Goal: Find specific page/section: Find specific page/section

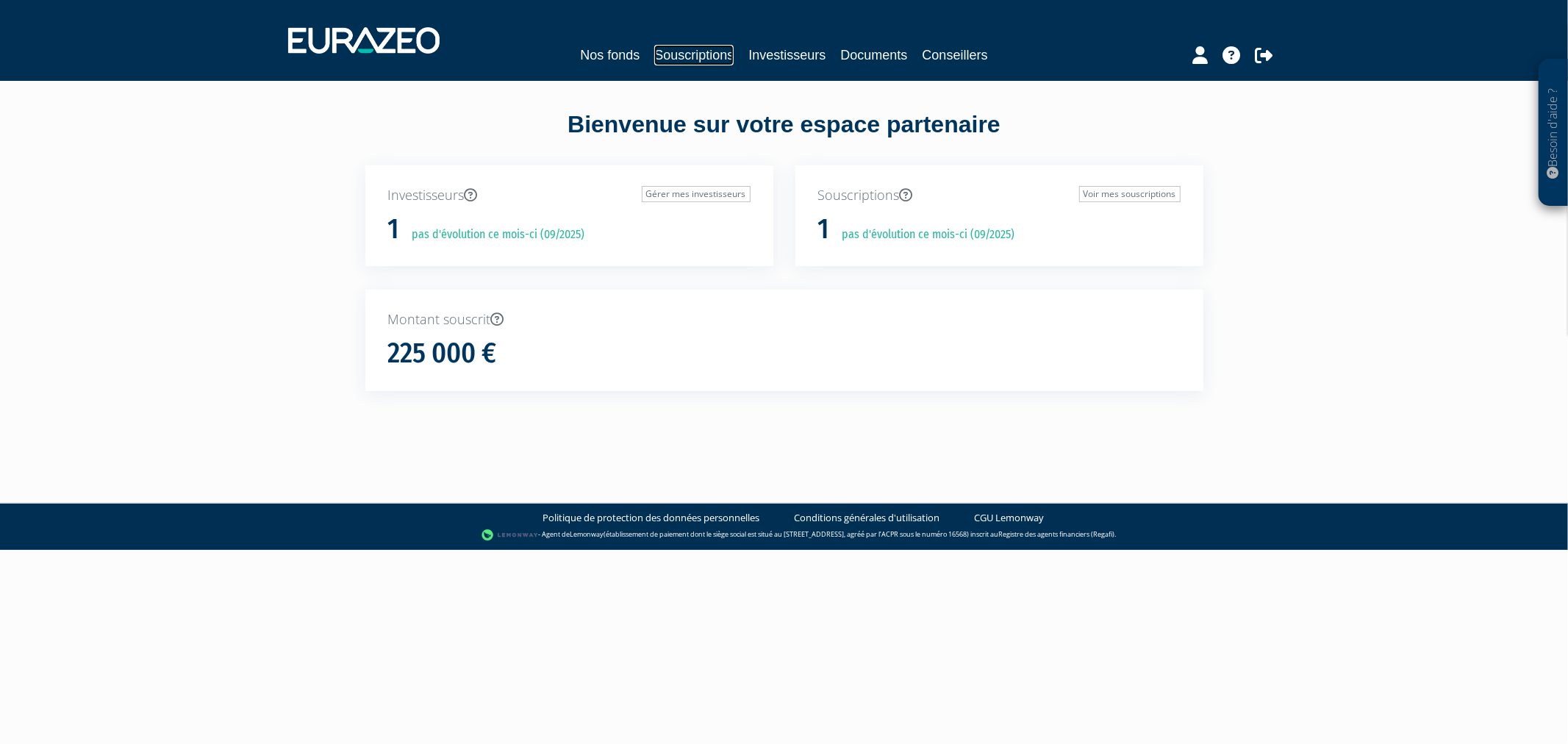
click at [689, 54] on link "Souscriptions" at bounding box center [694, 54] width 79 height 20
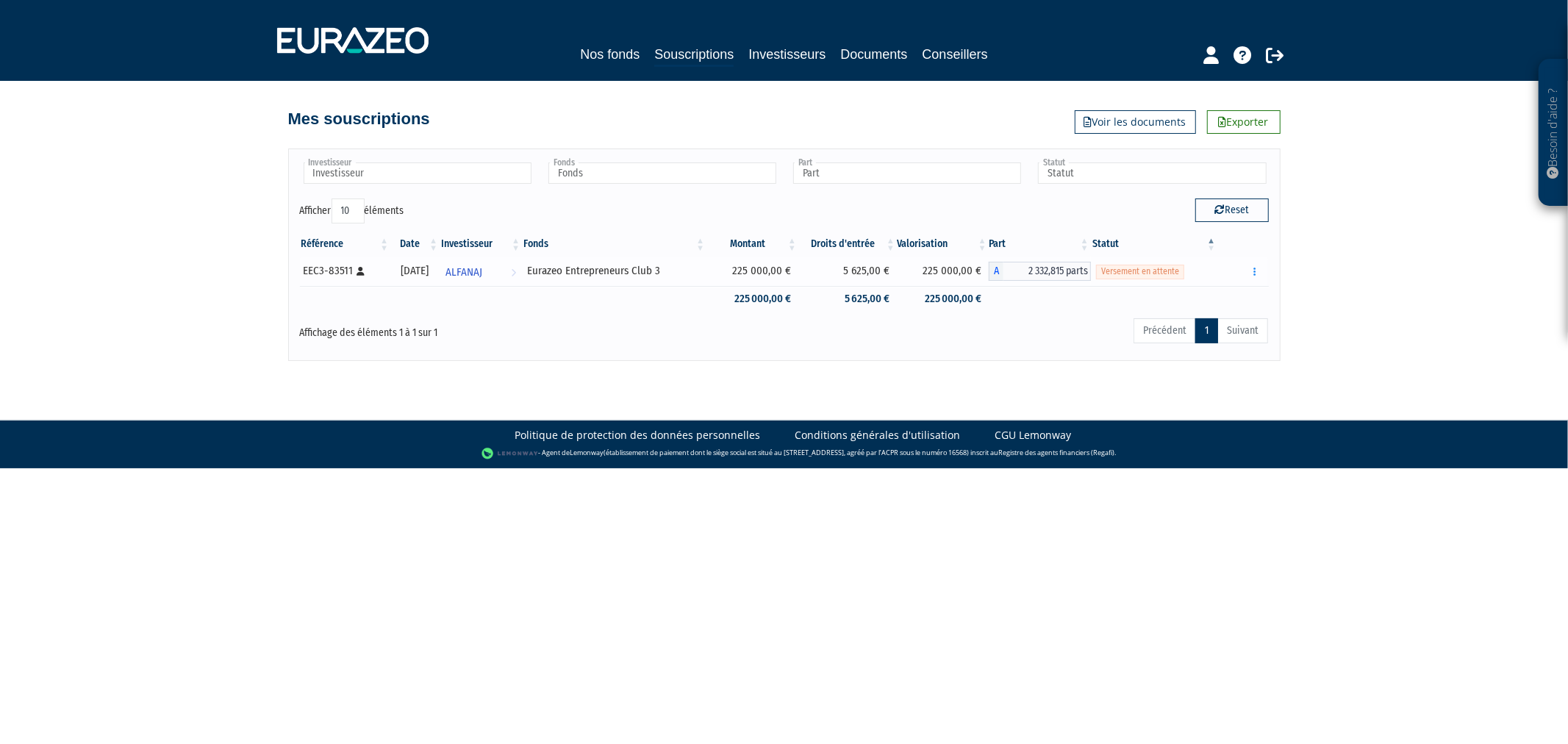
click at [334, 268] on div "EEC3-83511 [Français] Personne physique" at bounding box center [344, 271] width 82 height 15
copy div "83511"
